Goal: Information Seeking & Learning: Learn about a topic

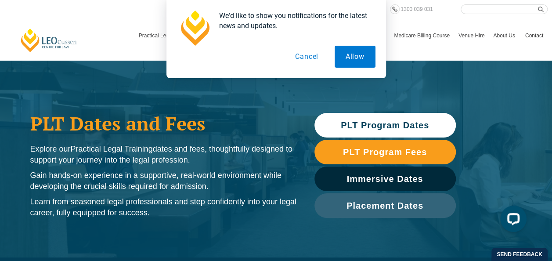
click at [304, 60] on button "Cancel" at bounding box center [306, 57] width 45 height 22
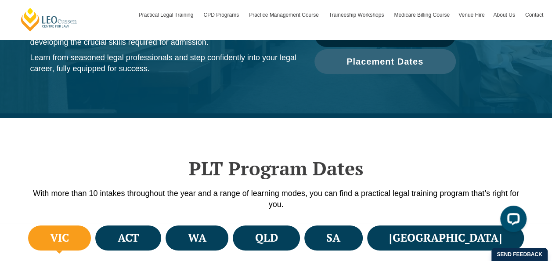
scroll to position [220, 0]
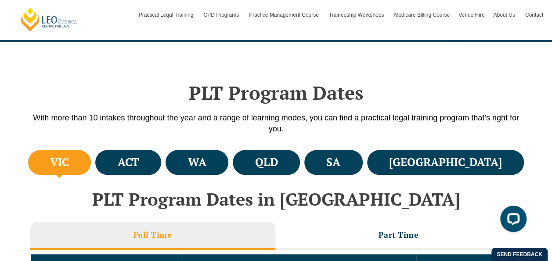
click at [68, 163] on h4 "VIC" at bounding box center [59, 162] width 19 height 14
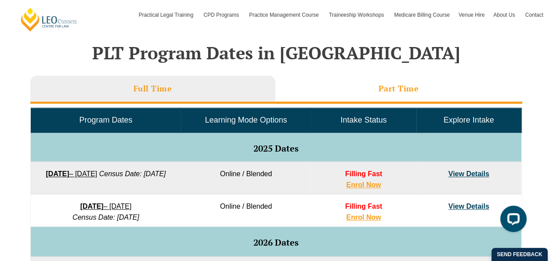
click at [392, 87] on h3 "Part Time" at bounding box center [398, 88] width 40 height 10
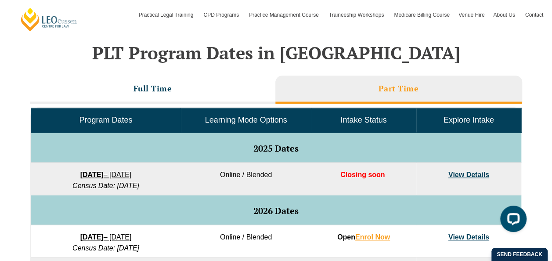
scroll to position [439, 0]
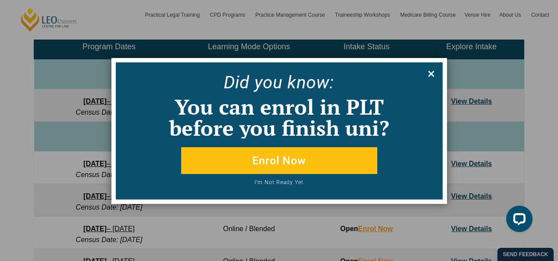
click at [432, 73] on icon at bounding box center [431, 74] width 6 height 6
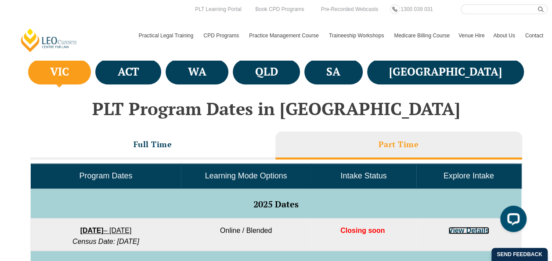
scroll to position [292, 0]
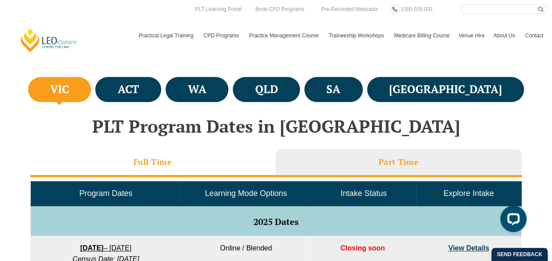
click at [170, 155] on li "Full Time" at bounding box center [152, 163] width 245 height 28
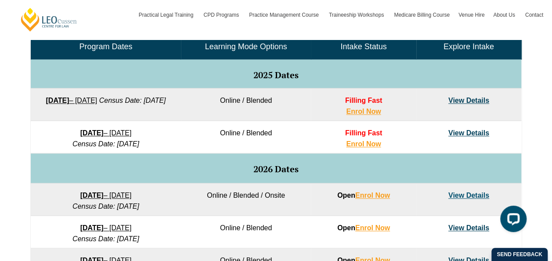
scroll to position [366, 0]
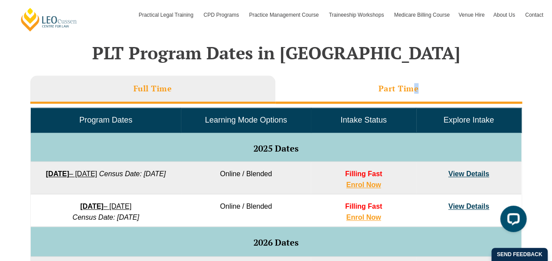
drag, startPoint x: 463, startPoint y: 173, endPoint x: 416, endPoint y: 94, distance: 91.3
click at [416, 94] on li "Part Time" at bounding box center [398, 90] width 247 height 28
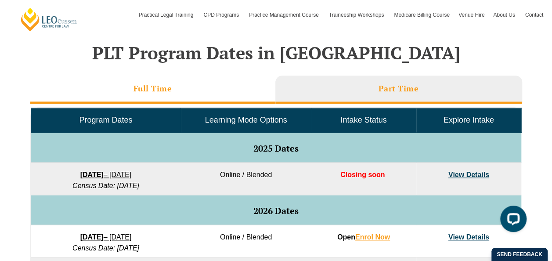
click at [154, 89] on h3 "Full Time" at bounding box center [152, 88] width 39 height 10
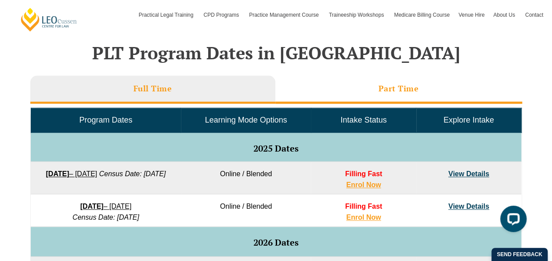
click at [410, 83] on h3 "Part Time" at bounding box center [398, 88] width 40 height 10
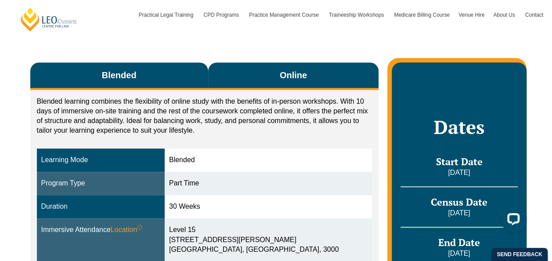
click at [299, 69] on span "Online" at bounding box center [293, 75] width 27 height 12
